Goal: Navigation & Orientation: Understand site structure

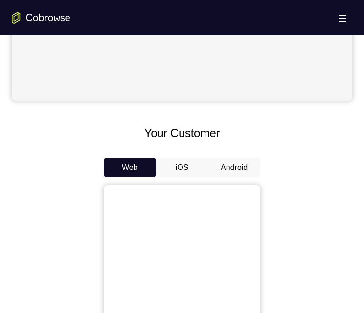
click at [232, 158] on div "Your Customer Web iOS Android" at bounding box center [182, 305] width 341 height 362
click at [232, 164] on button "Android" at bounding box center [234, 168] width 52 height 20
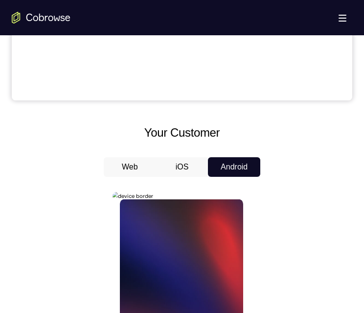
scroll to position [539, 0]
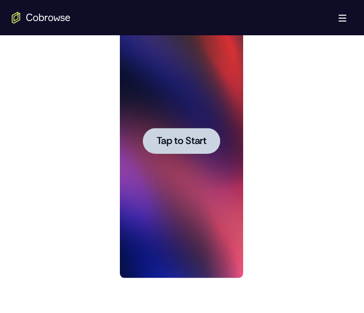
click at [191, 139] on span "Tap to Start" at bounding box center [181, 141] width 50 height 10
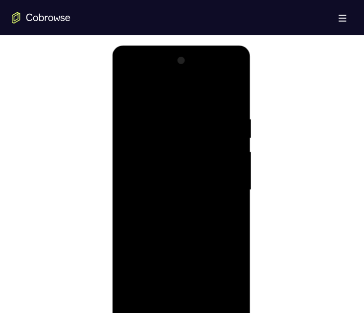
scroll to position [588, 0]
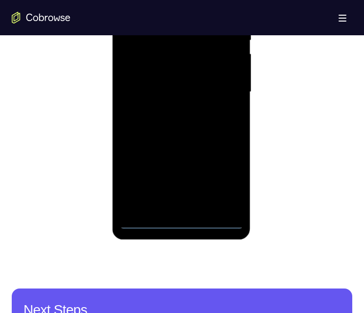
click at [181, 223] on div at bounding box center [181, 92] width 123 height 274
click at [228, 182] on div at bounding box center [181, 92] width 123 height 274
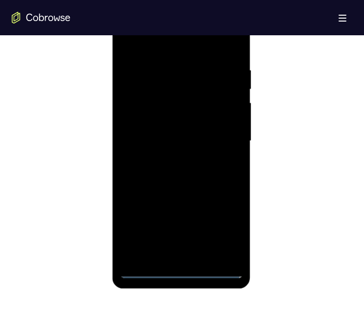
click at [169, 49] on div at bounding box center [181, 141] width 123 height 274
click at [218, 137] on div at bounding box center [181, 141] width 123 height 274
click at [172, 254] on div at bounding box center [181, 141] width 123 height 274
click at [152, 134] on div at bounding box center [181, 141] width 123 height 274
click at [158, 117] on div at bounding box center [181, 141] width 123 height 274
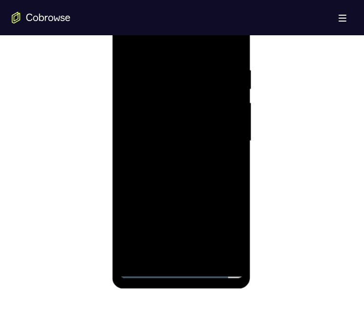
click at [179, 137] on div at bounding box center [181, 141] width 123 height 274
click at [178, 168] on div at bounding box center [181, 141] width 123 height 274
click at [196, 181] on div at bounding box center [181, 141] width 123 height 274
drag, startPoint x: 190, startPoint y: 182, endPoint x: 174, endPoint y: 120, distance: 63.7
click at [174, 120] on div at bounding box center [181, 141] width 123 height 274
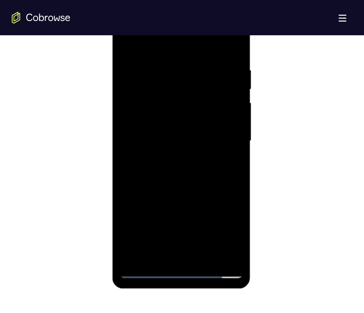
click at [128, 193] on div at bounding box center [181, 141] width 123 height 274
drag, startPoint x: 183, startPoint y: 148, endPoint x: 198, endPoint y: 212, distance: 65.0
click at [198, 212] on div at bounding box center [181, 141] width 123 height 274
drag, startPoint x: 198, startPoint y: 177, endPoint x: 200, endPoint y: 134, distance: 43.2
click at [200, 134] on div at bounding box center [181, 141] width 123 height 274
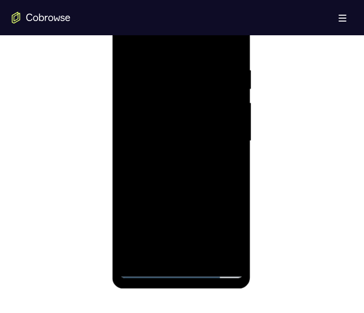
drag, startPoint x: 204, startPoint y: 124, endPoint x: 209, endPoint y: 94, distance: 30.3
click at [209, 94] on div at bounding box center [181, 141] width 123 height 274
drag, startPoint x: 189, startPoint y: 127, endPoint x: 195, endPoint y: 67, distance: 61.1
click at [194, 79] on div at bounding box center [181, 141] width 123 height 274
click at [234, 145] on div at bounding box center [181, 141] width 123 height 274
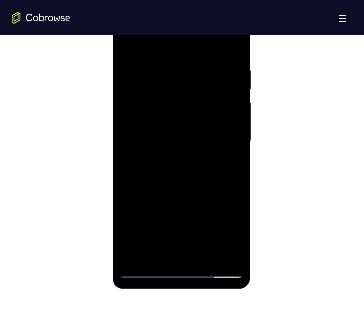
click at [128, 230] on div at bounding box center [181, 141] width 123 height 274
click at [234, 146] on div at bounding box center [181, 141] width 123 height 274
click at [233, 147] on div at bounding box center [181, 141] width 123 height 274
click at [206, 255] on div at bounding box center [181, 141] width 123 height 274
click at [187, 191] on div at bounding box center [181, 141] width 123 height 274
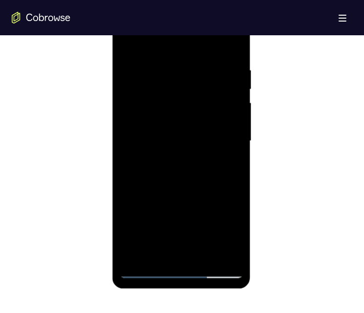
click at [168, 117] on div at bounding box center [181, 141] width 123 height 274
click at [228, 165] on div at bounding box center [181, 141] width 123 height 274
click at [130, 42] on div at bounding box center [181, 141] width 123 height 274
click at [155, 130] on div at bounding box center [181, 141] width 123 height 274
click at [225, 165] on div at bounding box center [181, 141] width 123 height 274
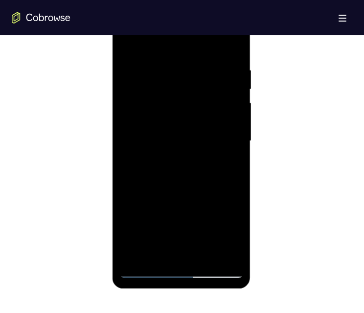
click at [126, 39] on div at bounding box center [181, 141] width 123 height 274
click at [177, 138] on div at bounding box center [181, 141] width 123 height 274
click at [145, 267] on div at bounding box center [181, 141] width 123 height 274
click at [132, 73] on div at bounding box center [181, 141] width 123 height 274
click at [172, 121] on div at bounding box center [181, 141] width 123 height 274
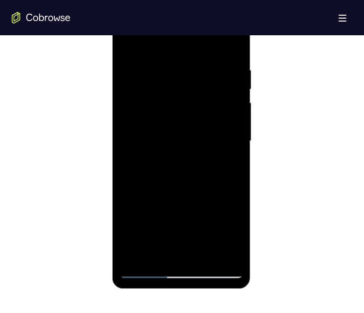
click at [234, 46] on div at bounding box center [181, 141] width 123 height 274
click at [130, 41] on div at bounding box center [181, 141] width 123 height 274
drag, startPoint x: 195, startPoint y: 120, endPoint x: 195, endPoint y: 125, distance: 5.4
click at [195, 125] on div at bounding box center [181, 141] width 123 height 274
click at [168, 62] on div at bounding box center [181, 141] width 123 height 274
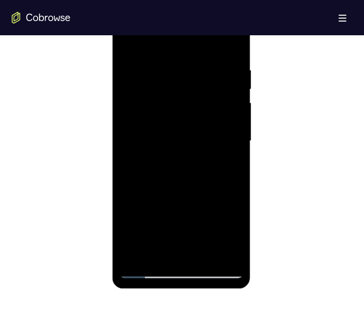
click at [228, 49] on div at bounding box center [181, 141] width 123 height 274
click at [227, 67] on div at bounding box center [181, 141] width 123 height 274
click at [217, 248] on div at bounding box center [181, 141] width 123 height 274
click at [232, 43] on div at bounding box center [181, 141] width 123 height 274
click at [225, 258] on div at bounding box center [181, 141] width 123 height 274
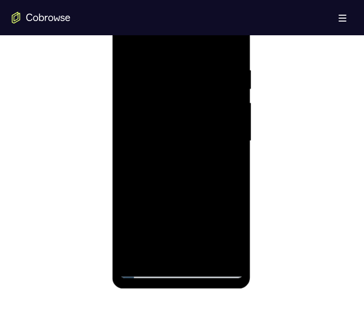
click at [212, 276] on div at bounding box center [181, 141] width 123 height 274
click at [134, 261] on div at bounding box center [181, 141] width 123 height 274
click at [201, 258] on div at bounding box center [181, 141] width 123 height 274
drag, startPoint x: 181, startPoint y: 229, endPoint x: 177, endPoint y: 147, distance: 82.4
click at [177, 147] on div at bounding box center [181, 141] width 123 height 274
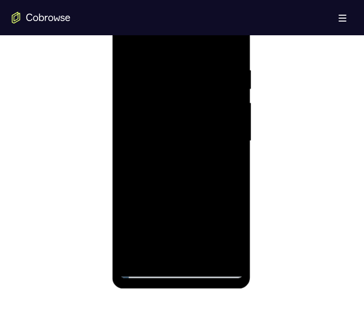
drag, startPoint x: 177, startPoint y: 236, endPoint x: 170, endPoint y: 206, distance: 30.8
click at [170, 208] on div at bounding box center [181, 141] width 123 height 274
click at [161, 192] on div at bounding box center [181, 141] width 123 height 274
click at [151, 39] on div at bounding box center [181, 141] width 123 height 274
click at [134, 66] on div at bounding box center [181, 141] width 123 height 274
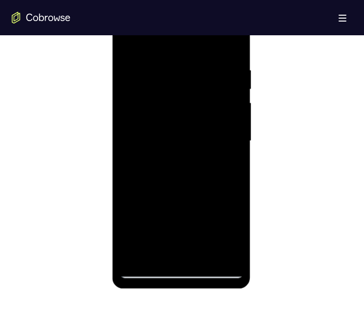
click at [137, 183] on div at bounding box center [181, 141] width 123 height 274
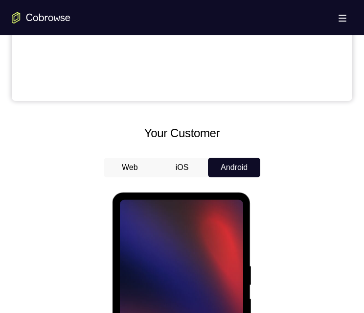
scroll to position [343, 0]
drag, startPoint x: 90, startPoint y: 97, endPoint x: 83, endPoint y: 72, distance: 26.5
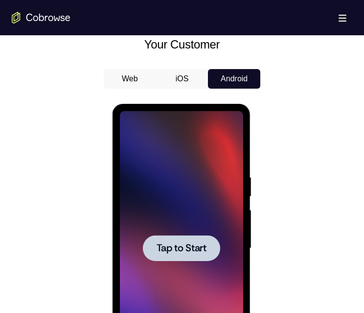
scroll to position [441, 0]
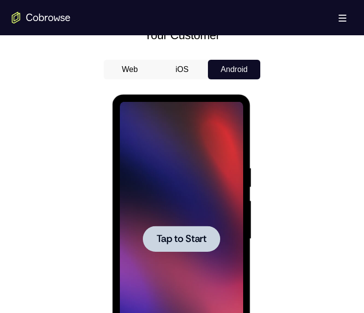
click at [179, 237] on span "Tap to Start" at bounding box center [181, 239] width 50 height 10
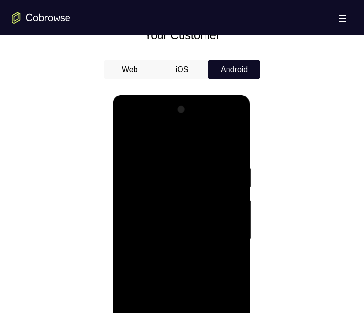
scroll to position [539, 0]
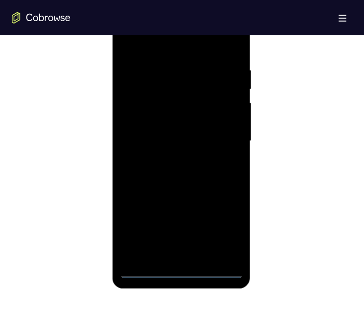
drag, startPoint x: 78, startPoint y: 220, endPoint x: 253, endPoint y: 247, distance: 176.4
click at [277, 241] on div at bounding box center [182, 139] width 341 height 301
click at [179, 271] on div at bounding box center [181, 141] width 123 height 274
click at [220, 234] on div at bounding box center [181, 141] width 123 height 274
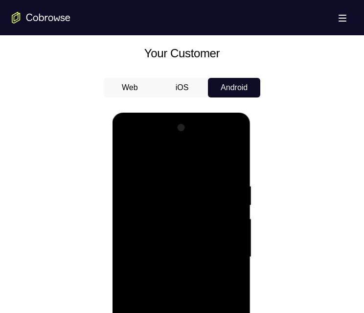
click at [139, 160] on div at bounding box center [181, 257] width 123 height 274
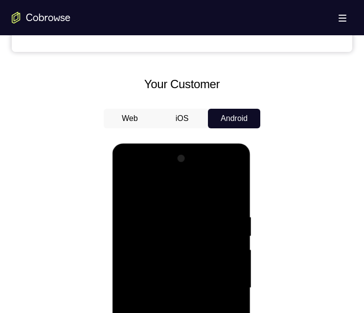
click at [159, 233] on div at bounding box center [181, 288] width 123 height 274
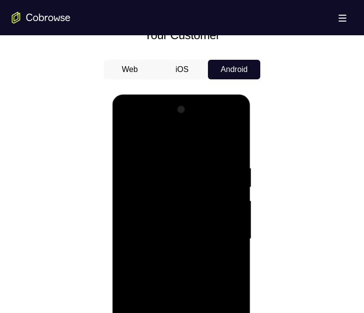
click at [140, 312] on div at bounding box center [181, 239] width 123 height 274
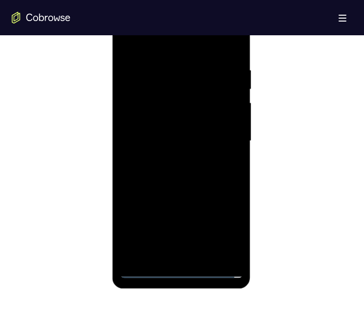
click at [193, 183] on div at bounding box center [181, 141] width 123 height 274
click at [222, 135] on div at bounding box center [181, 141] width 123 height 274
click at [167, 159] on div at bounding box center [181, 141] width 123 height 274
click at [165, 132] on div at bounding box center [181, 141] width 123 height 274
drag, startPoint x: 167, startPoint y: 118, endPoint x: 158, endPoint y: 121, distance: 10.1
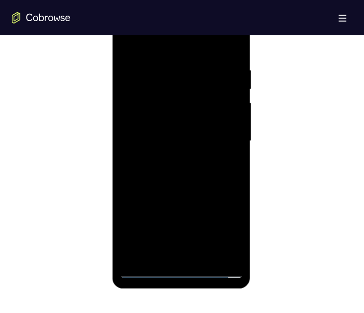
click at [168, 118] on div at bounding box center [181, 141] width 123 height 274
click at [183, 120] on div at bounding box center [181, 141] width 123 height 274
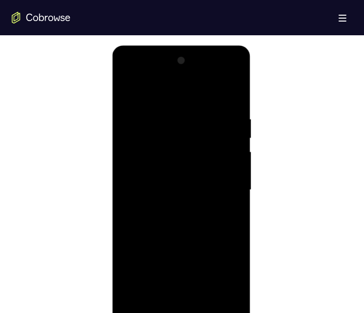
click at [195, 192] on div at bounding box center [181, 190] width 123 height 274
click at [191, 222] on div at bounding box center [181, 190] width 123 height 274
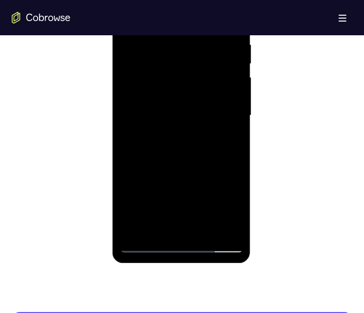
scroll to position [588, 0]
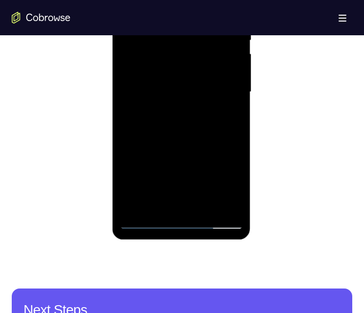
click at [195, 136] on div at bounding box center [181, 92] width 123 height 274
drag, startPoint x: 184, startPoint y: 140, endPoint x: 183, endPoint y: 131, distance: 8.4
click at [184, 131] on div at bounding box center [181, 92] width 123 height 274
click at [238, 101] on div at bounding box center [181, 92] width 123 height 274
click at [237, 100] on div at bounding box center [181, 92] width 123 height 274
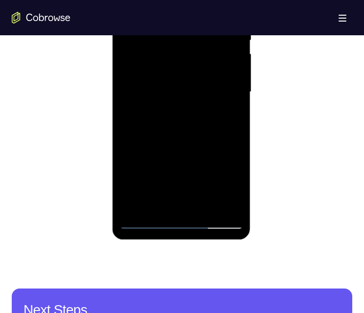
scroll to position [539, 0]
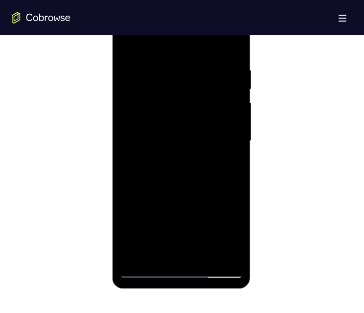
click at [236, 150] on div at bounding box center [181, 141] width 123 height 274
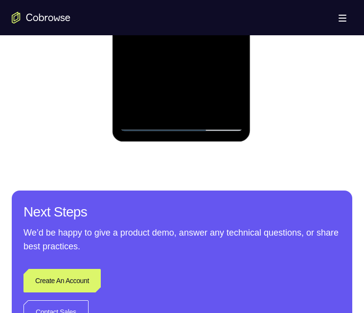
scroll to position [600, 0]
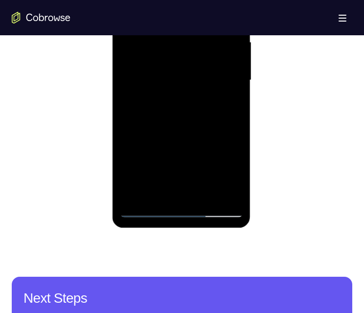
drag, startPoint x: 189, startPoint y: 161, endPoint x: 191, endPoint y: 108, distance: 52.9
click at [191, 108] on div at bounding box center [181, 80] width 123 height 274
drag, startPoint x: 190, startPoint y: 93, endPoint x: 180, endPoint y: 63, distance: 31.4
click at [180, 63] on div at bounding box center [181, 80] width 123 height 274
click at [127, 33] on div at bounding box center [181, 80] width 123 height 274
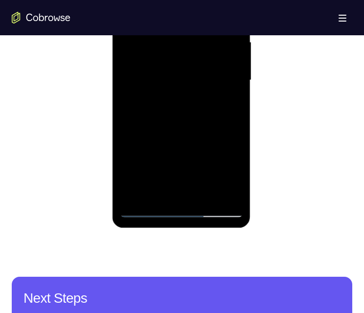
scroll to position [588, 0]
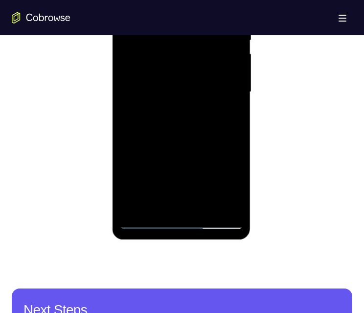
drag, startPoint x: 201, startPoint y: 146, endPoint x: 192, endPoint y: 47, distance: 100.3
click at [192, 46] on div at bounding box center [181, 92] width 123 height 274
click at [126, 173] on div at bounding box center [181, 92] width 123 height 274
drag, startPoint x: 163, startPoint y: 164, endPoint x: 177, endPoint y: 36, distance: 128.1
click at [167, 24] on div at bounding box center [181, 92] width 123 height 274
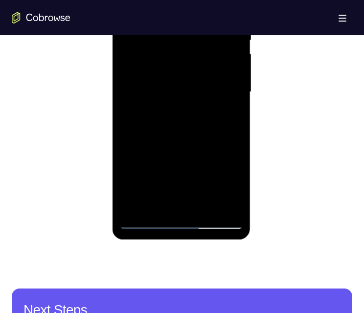
drag, startPoint x: 161, startPoint y: 135, endPoint x: 175, endPoint y: 80, distance: 56.2
click at [175, 80] on div at bounding box center [181, 92] width 123 height 274
drag, startPoint x: 204, startPoint y: 161, endPoint x: 205, endPoint y: 115, distance: 46.1
click at [205, 115] on div at bounding box center [181, 92] width 123 height 274
click at [237, 83] on div at bounding box center [181, 92] width 123 height 274
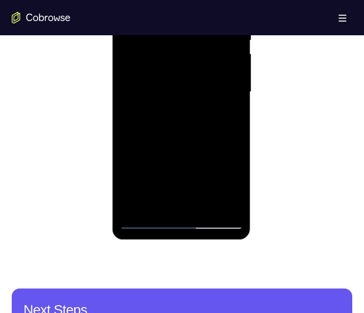
click at [235, 82] on div at bounding box center [181, 92] width 123 height 274
click at [234, 83] on div at bounding box center [181, 92] width 123 height 274
click at [172, 80] on div at bounding box center [181, 92] width 123 height 274
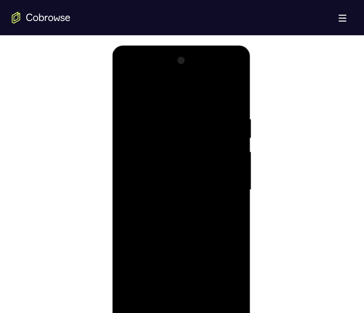
click at [169, 142] on div at bounding box center [181, 190] width 123 height 274
click at [127, 188] on div at bounding box center [181, 190] width 123 height 274
drag, startPoint x: 159, startPoint y: 174, endPoint x: 159, endPoint y: 94, distance: 80.8
click at [159, 93] on div at bounding box center [181, 190] width 123 height 274
click at [232, 173] on div at bounding box center [181, 190] width 123 height 274
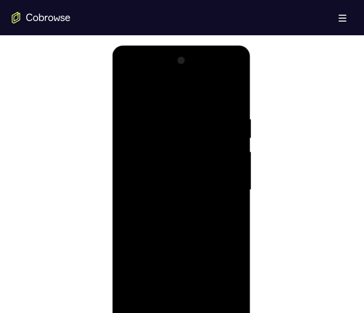
click at [232, 173] on div at bounding box center [181, 190] width 123 height 274
drag, startPoint x: 208, startPoint y: 209, endPoint x: 205, endPoint y: 134, distance: 75.0
click at [205, 133] on div at bounding box center [181, 190] width 123 height 274
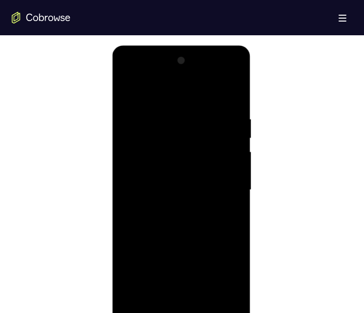
drag, startPoint x: 197, startPoint y: 186, endPoint x: 198, endPoint y: 110, distance: 75.9
click at [198, 108] on div at bounding box center [181, 190] width 123 height 274
drag, startPoint x: 202, startPoint y: 215, endPoint x: 201, endPoint y: 165, distance: 50.0
click at [201, 165] on div at bounding box center [181, 190] width 123 height 274
click at [236, 168] on div at bounding box center [181, 190] width 123 height 274
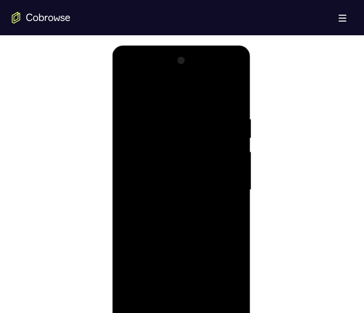
click at [230, 169] on div at bounding box center [181, 190] width 123 height 274
click at [233, 168] on div at bounding box center [181, 190] width 123 height 274
click at [234, 167] on div at bounding box center [181, 190] width 123 height 274
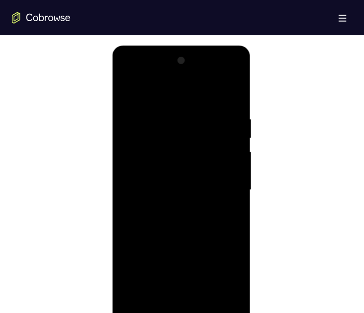
click at [234, 167] on div at bounding box center [181, 190] width 123 height 274
click at [177, 312] on div at bounding box center [181, 190] width 123 height 274
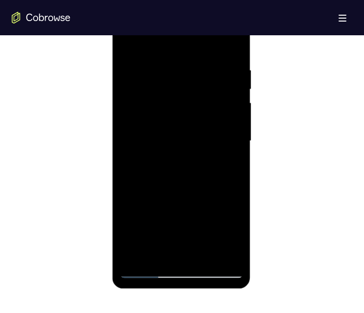
click at [125, 26] on div at bounding box center [181, 141] width 123 height 274
click at [159, 92] on div at bounding box center [181, 141] width 123 height 274
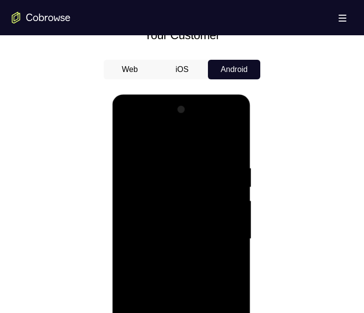
click at [159, 138] on div at bounding box center [181, 239] width 123 height 274
click at [176, 155] on div at bounding box center [181, 239] width 123 height 274
click at [168, 182] on div at bounding box center [181, 239] width 123 height 274
click at [215, 161] on div at bounding box center [181, 239] width 123 height 274
